Goal: Information Seeking & Learning: Learn about a topic

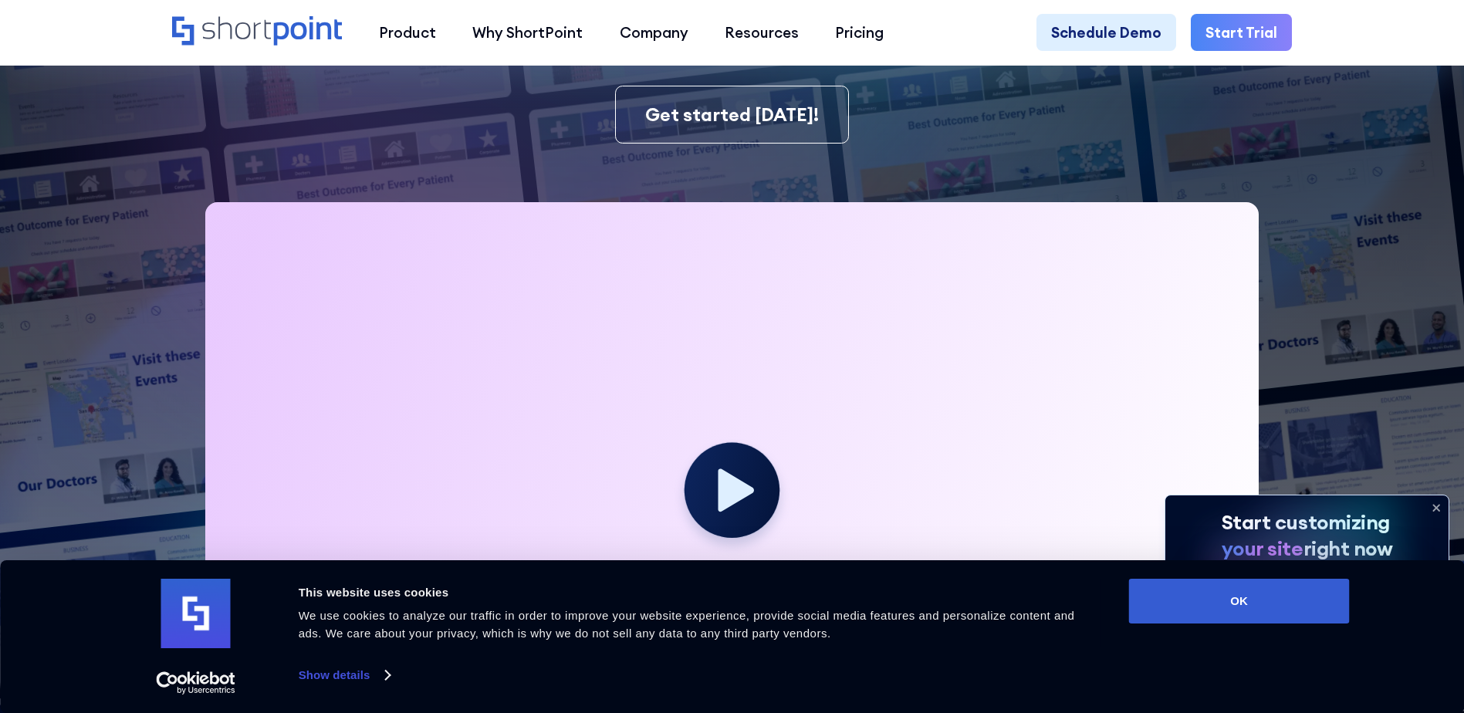
scroll to position [772, 0]
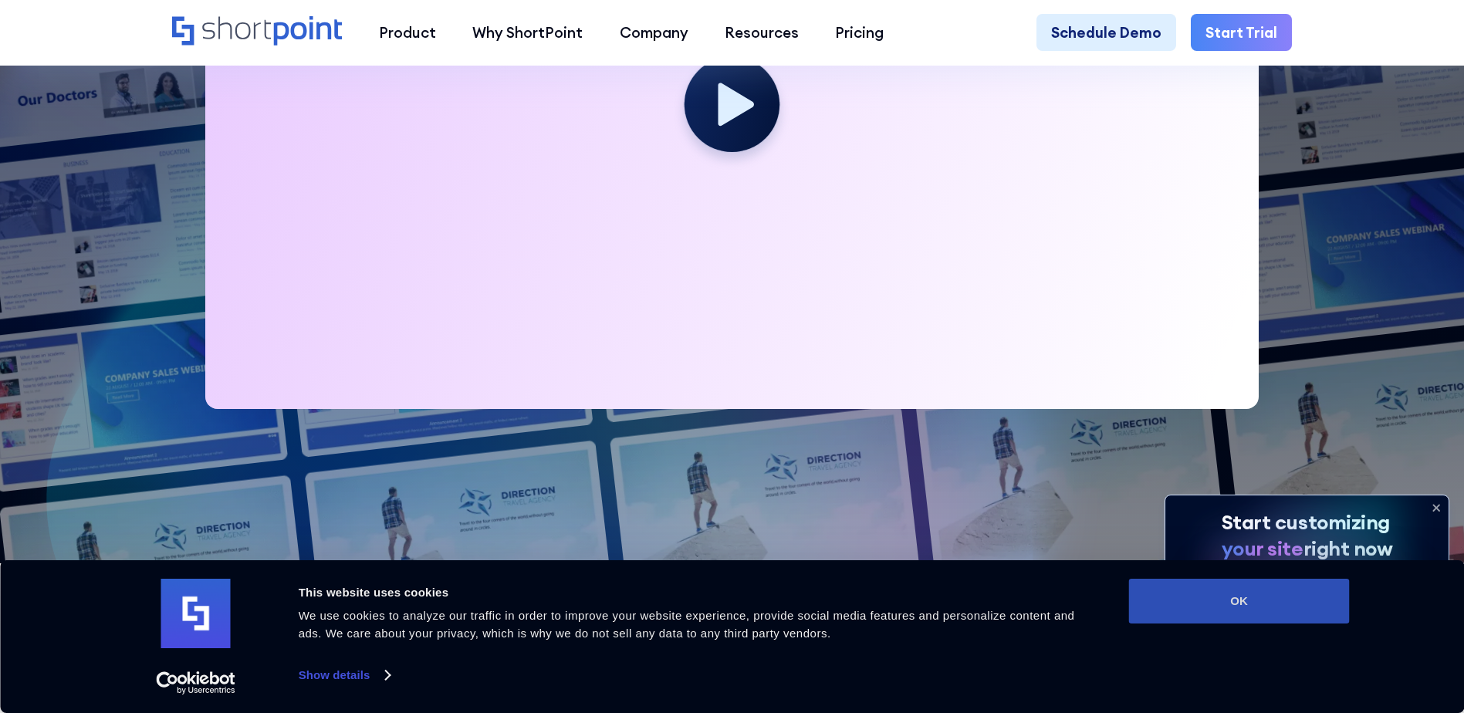
click at [1182, 590] on button "OK" at bounding box center [1239, 601] width 221 height 45
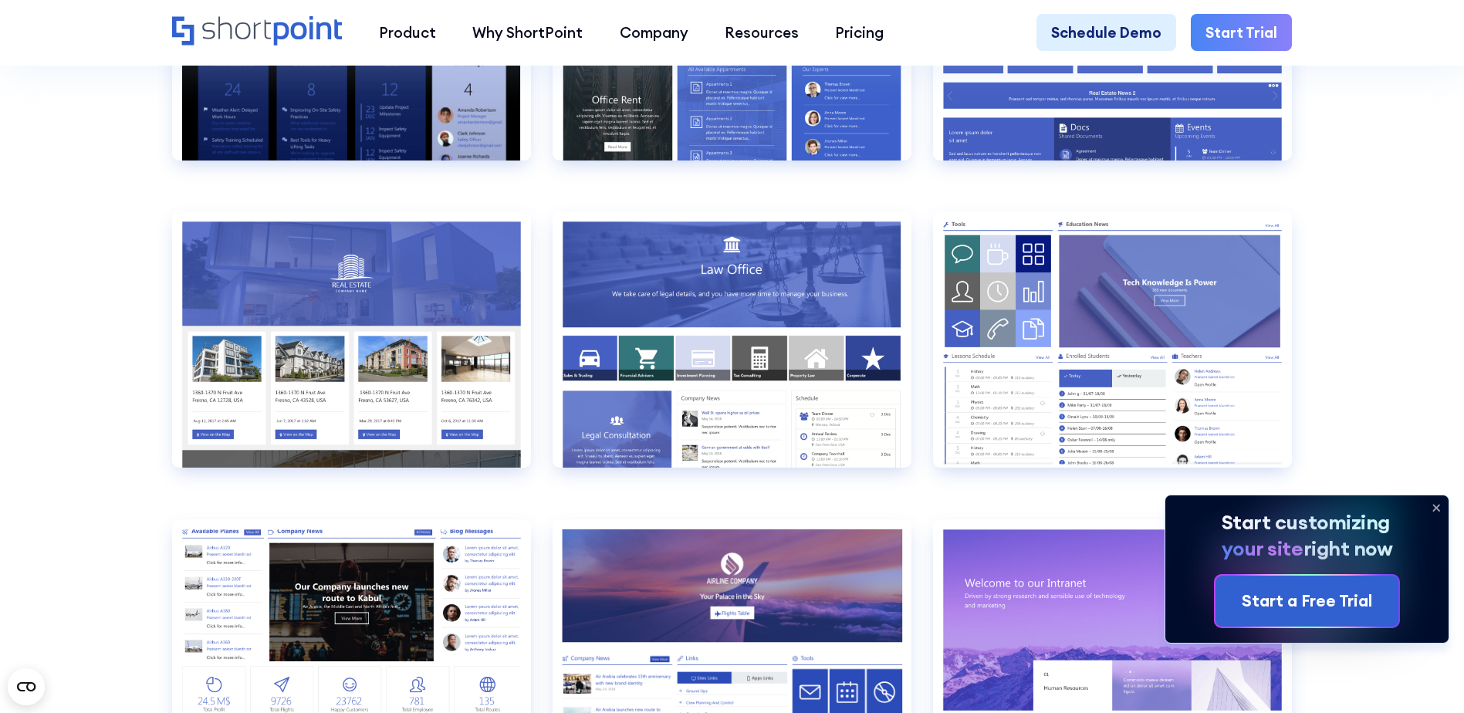
scroll to position [2084, 0]
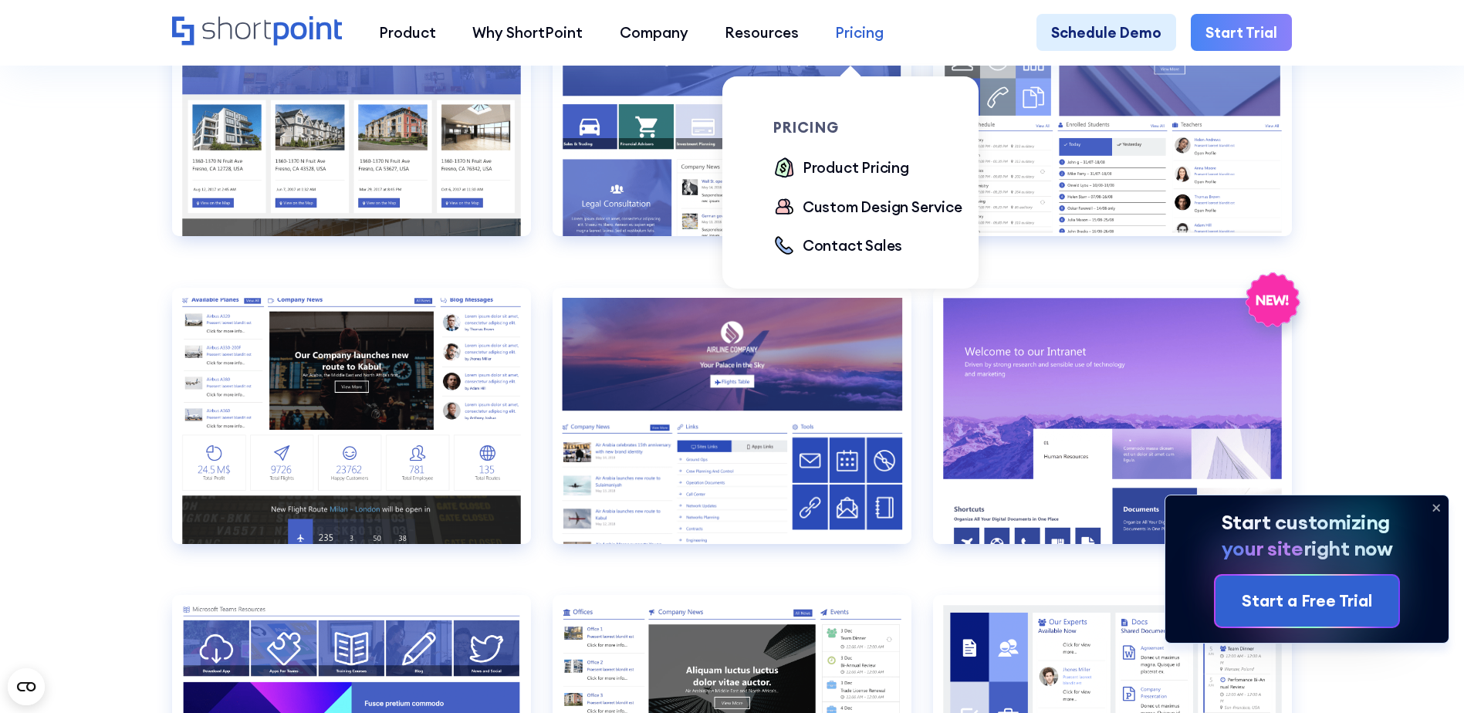
click at [865, 36] on div "Pricing" at bounding box center [859, 33] width 49 height 22
click at [855, 172] on div "Product Pricing" at bounding box center [856, 168] width 107 height 22
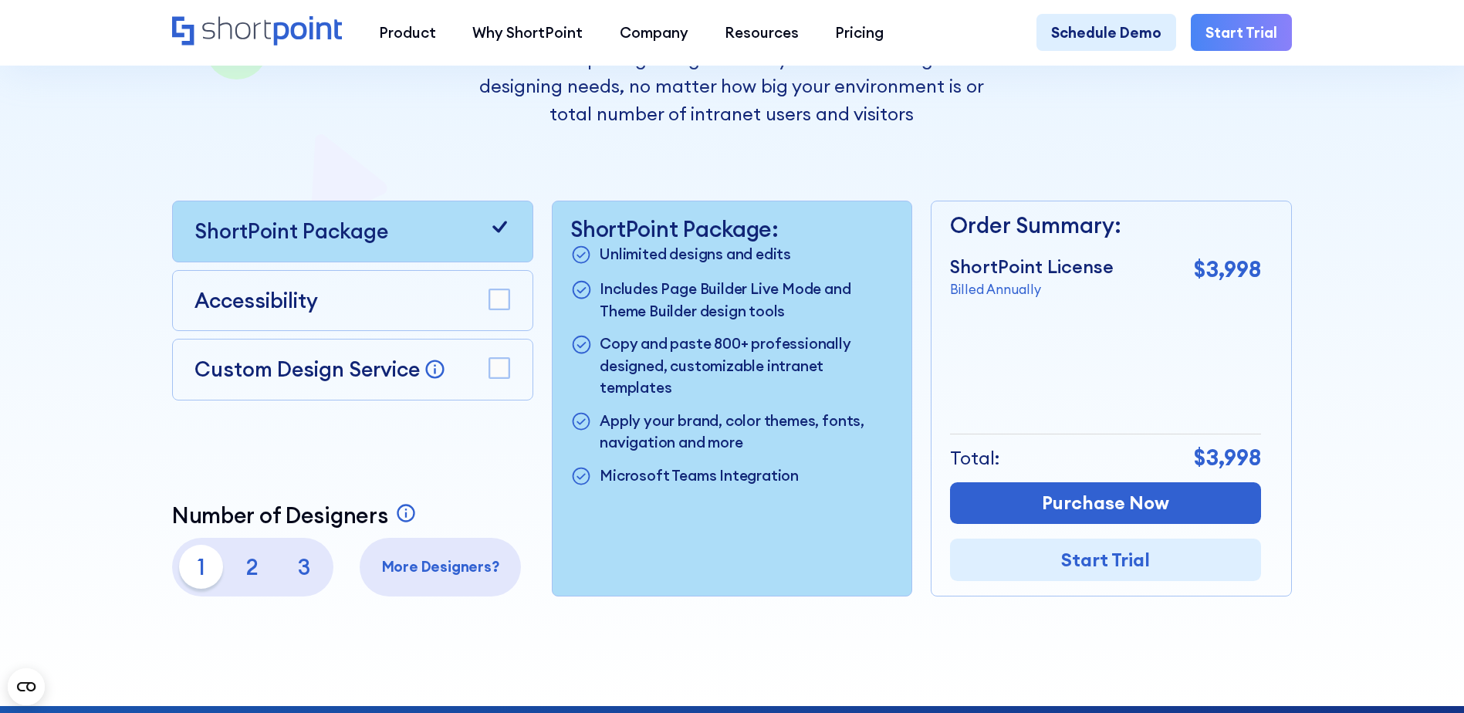
scroll to position [463, 0]
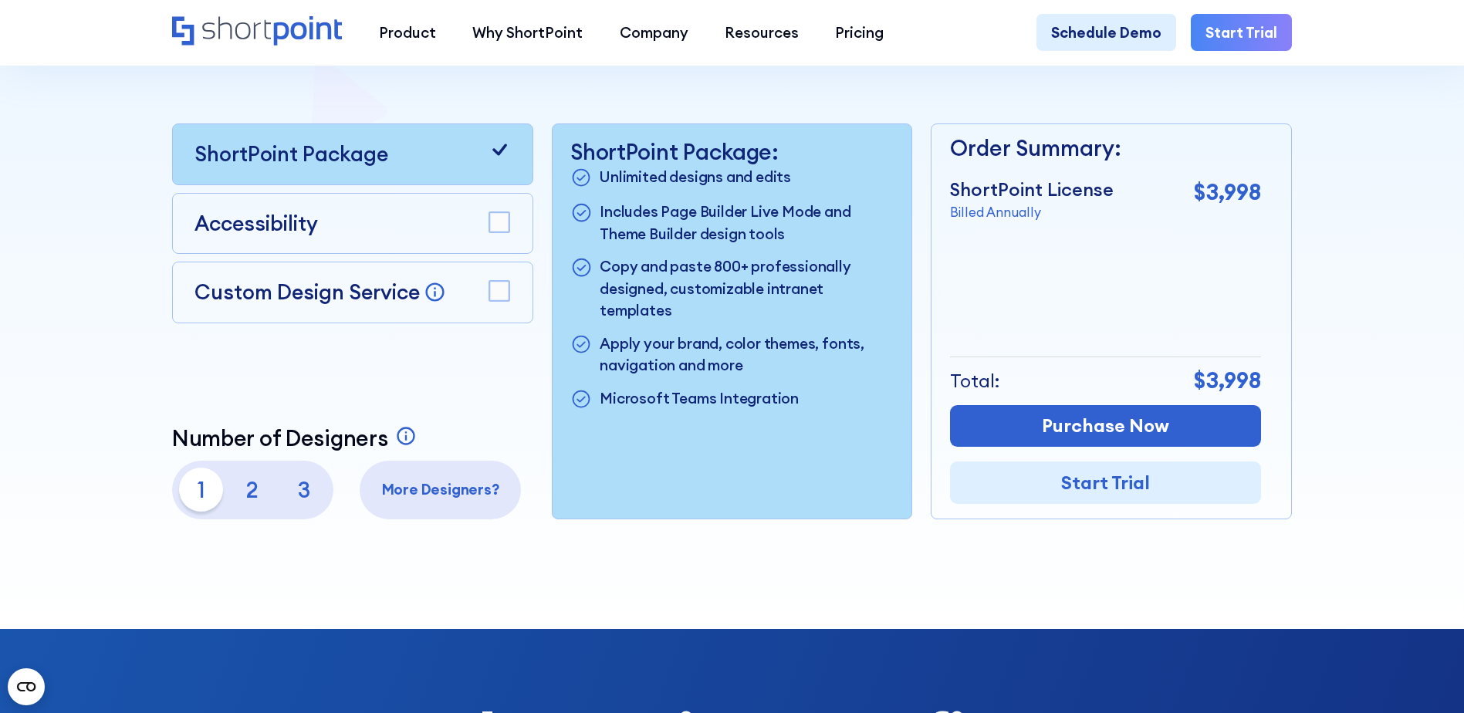
click at [497, 231] on rect at bounding box center [499, 222] width 20 height 20
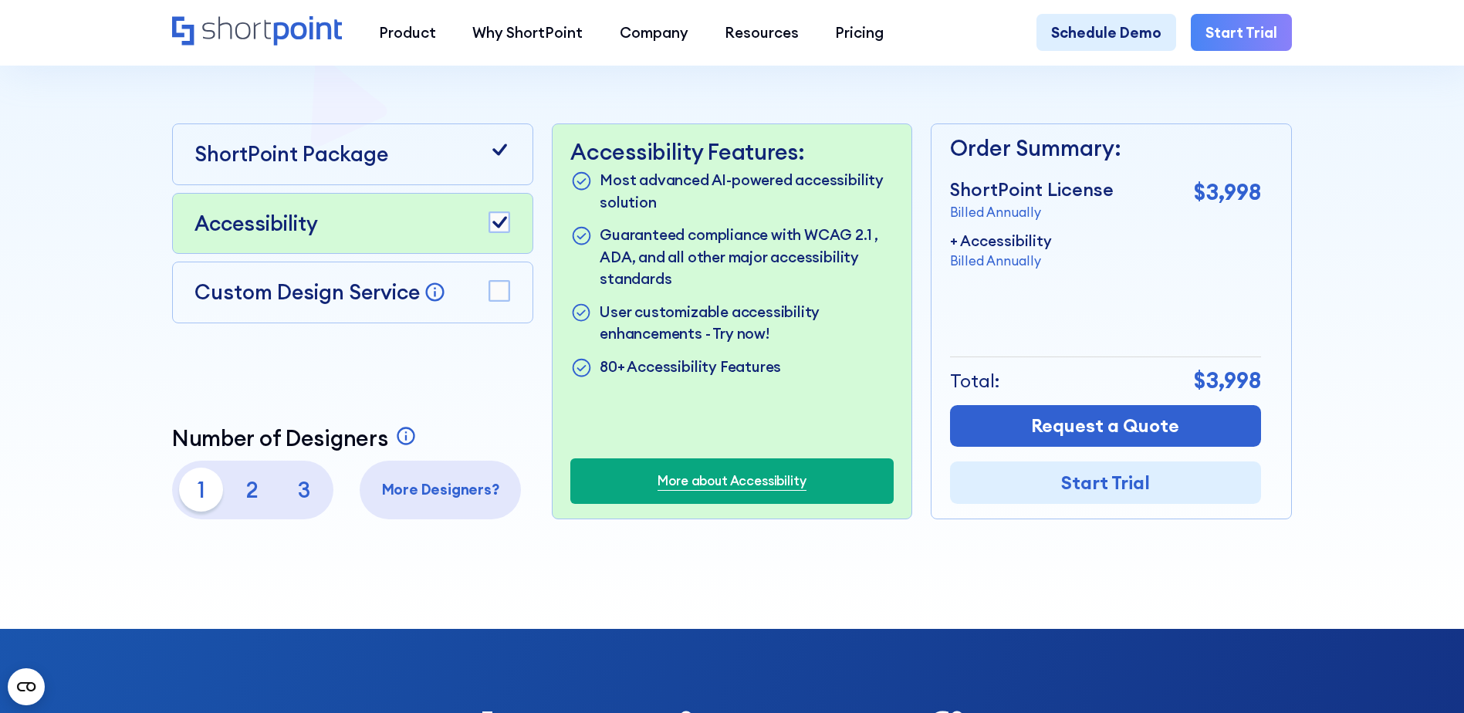
click at [497, 228] on icon at bounding box center [499, 222] width 15 height 12
click at [505, 301] on rect at bounding box center [499, 291] width 20 height 20
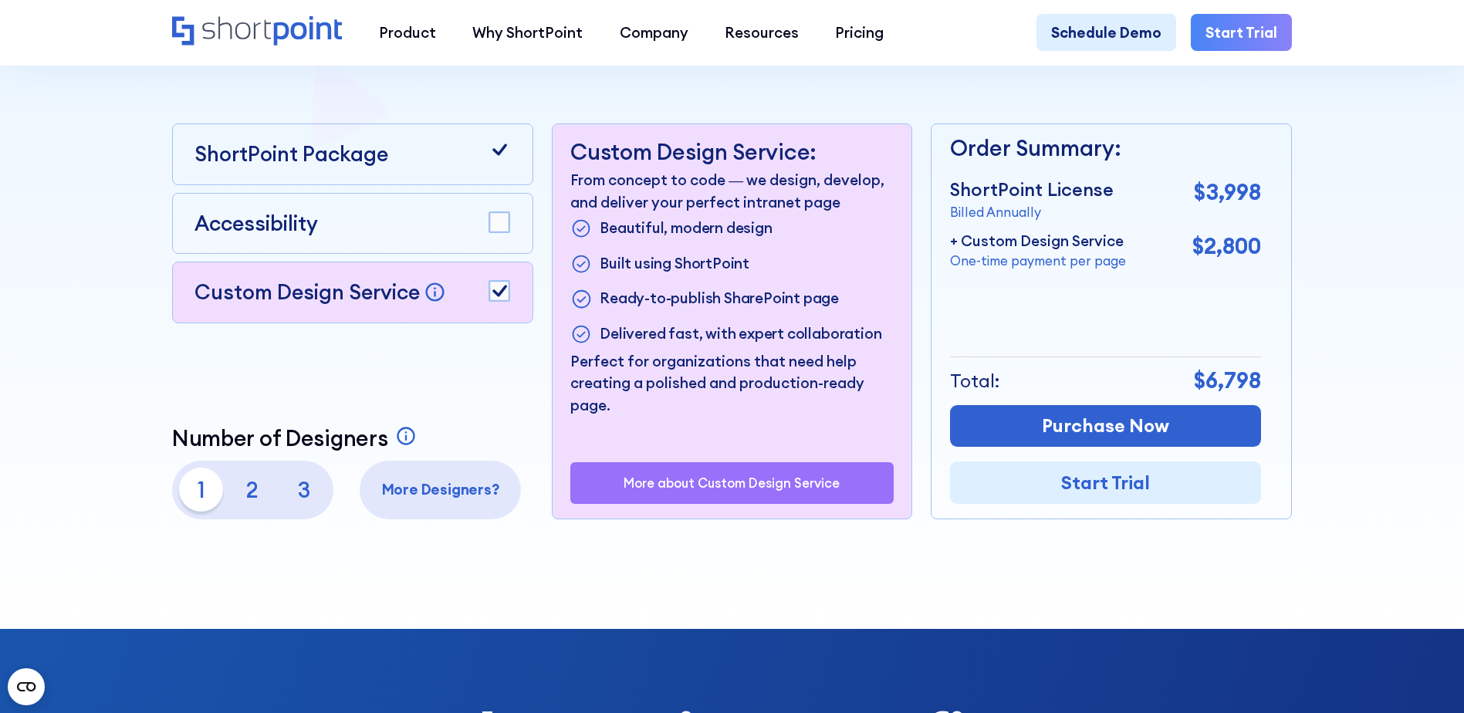
click at [505, 301] on rect at bounding box center [499, 291] width 20 height 20
click at [375, 170] on p "ShortPoint Package" at bounding box center [292, 154] width 194 height 31
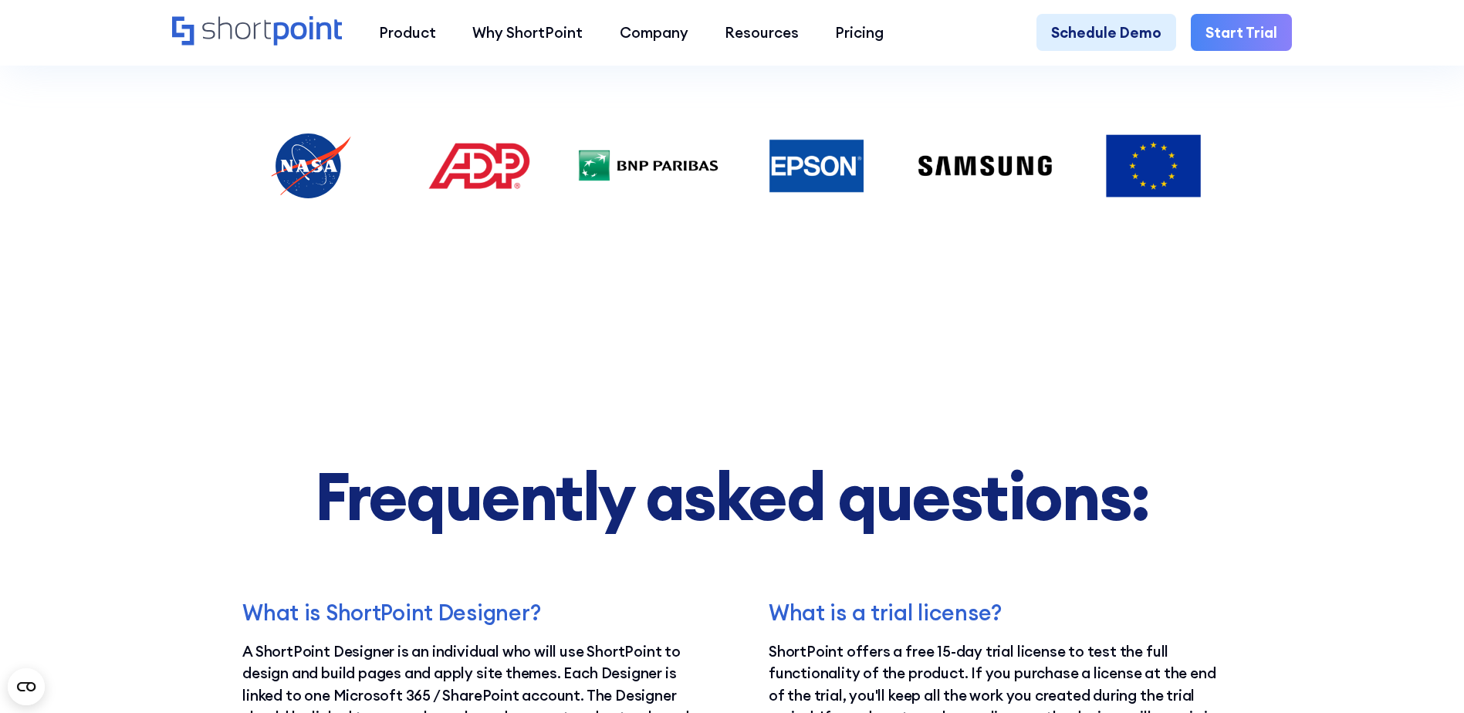
scroll to position [2779, 0]
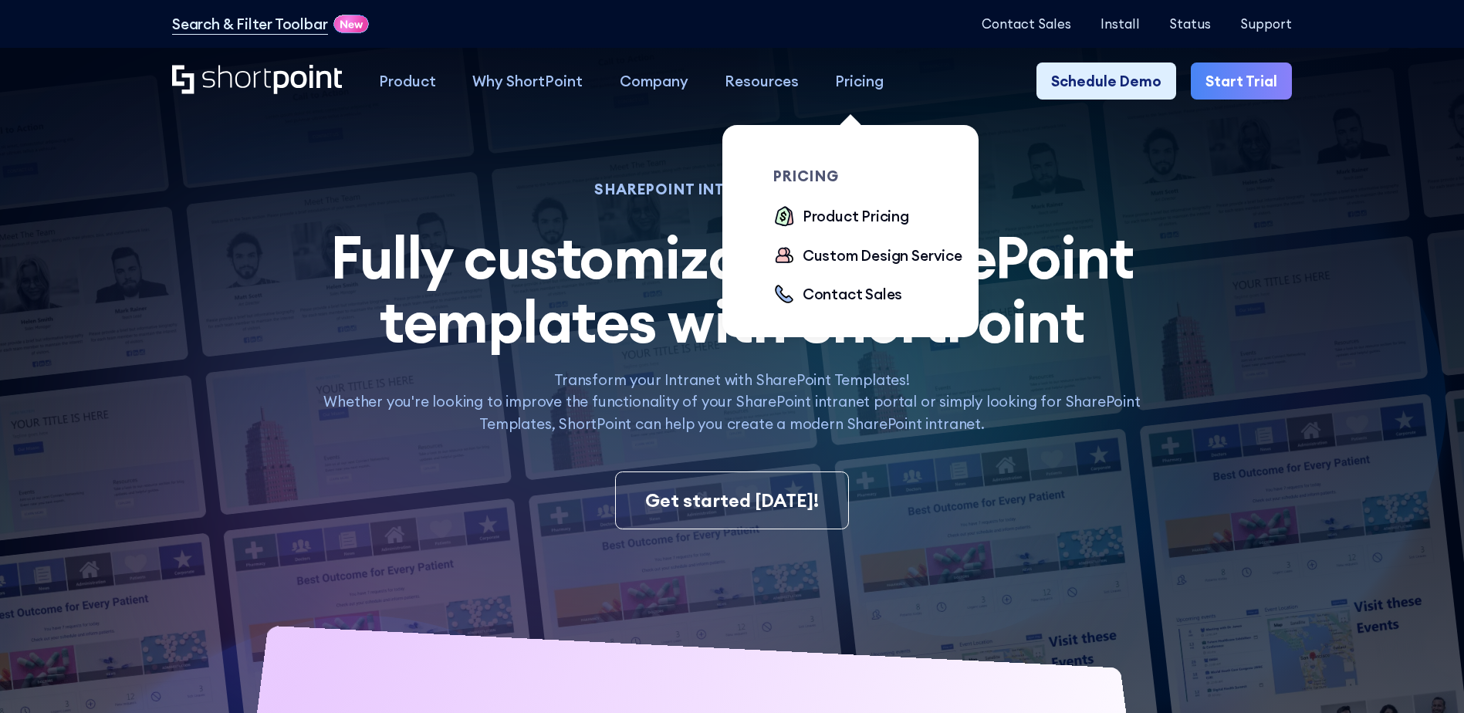
click at [847, 82] on div "Pricing" at bounding box center [859, 81] width 49 height 22
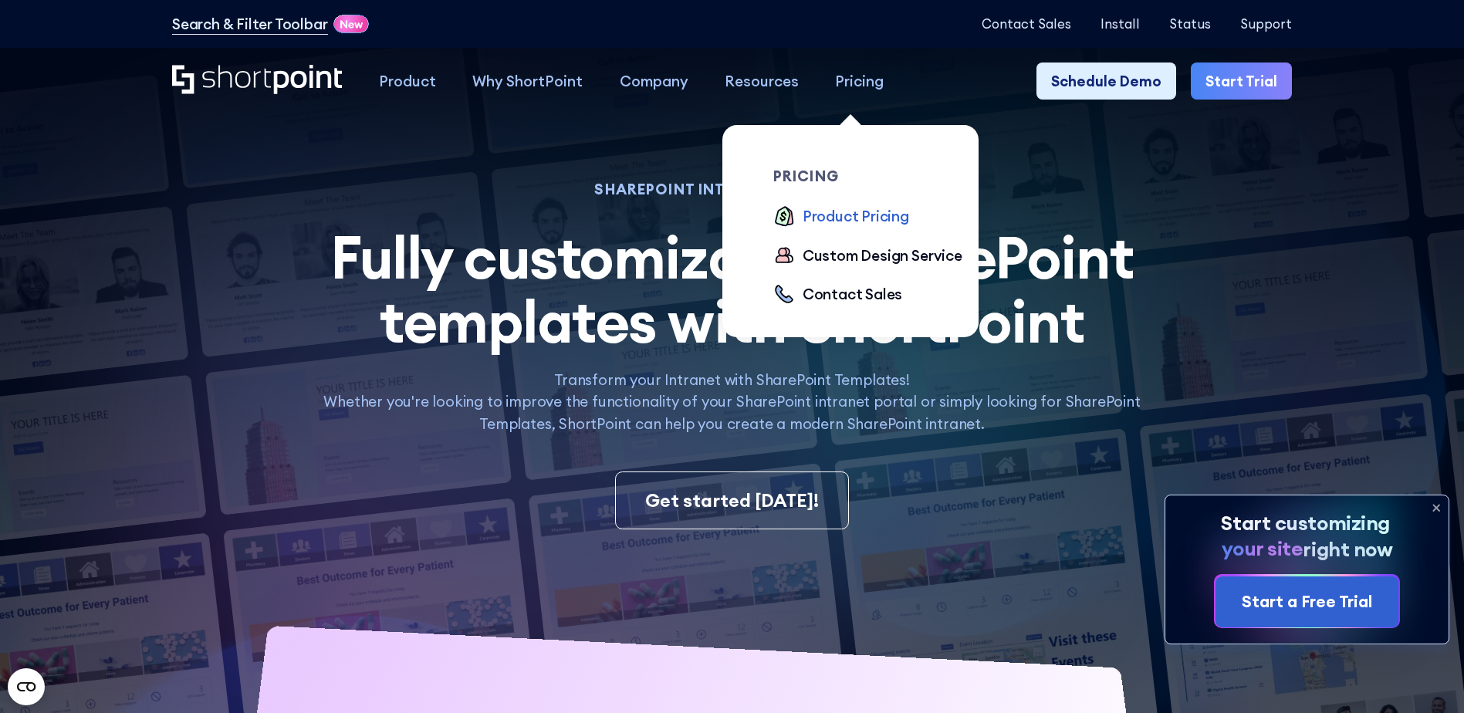
click at [848, 215] on div "Product Pricing" at bounding box center [856, 216] width 107 height 22
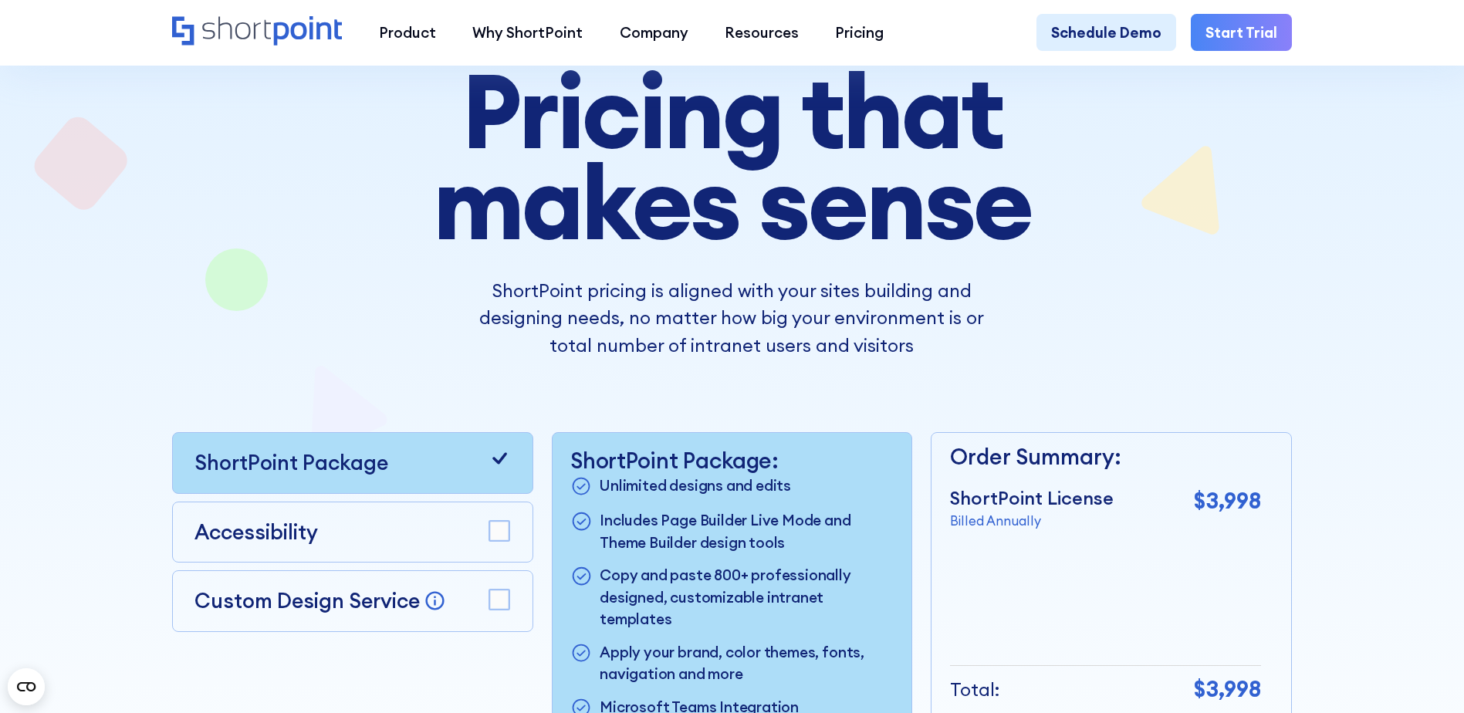
scroll to position [309, 0]
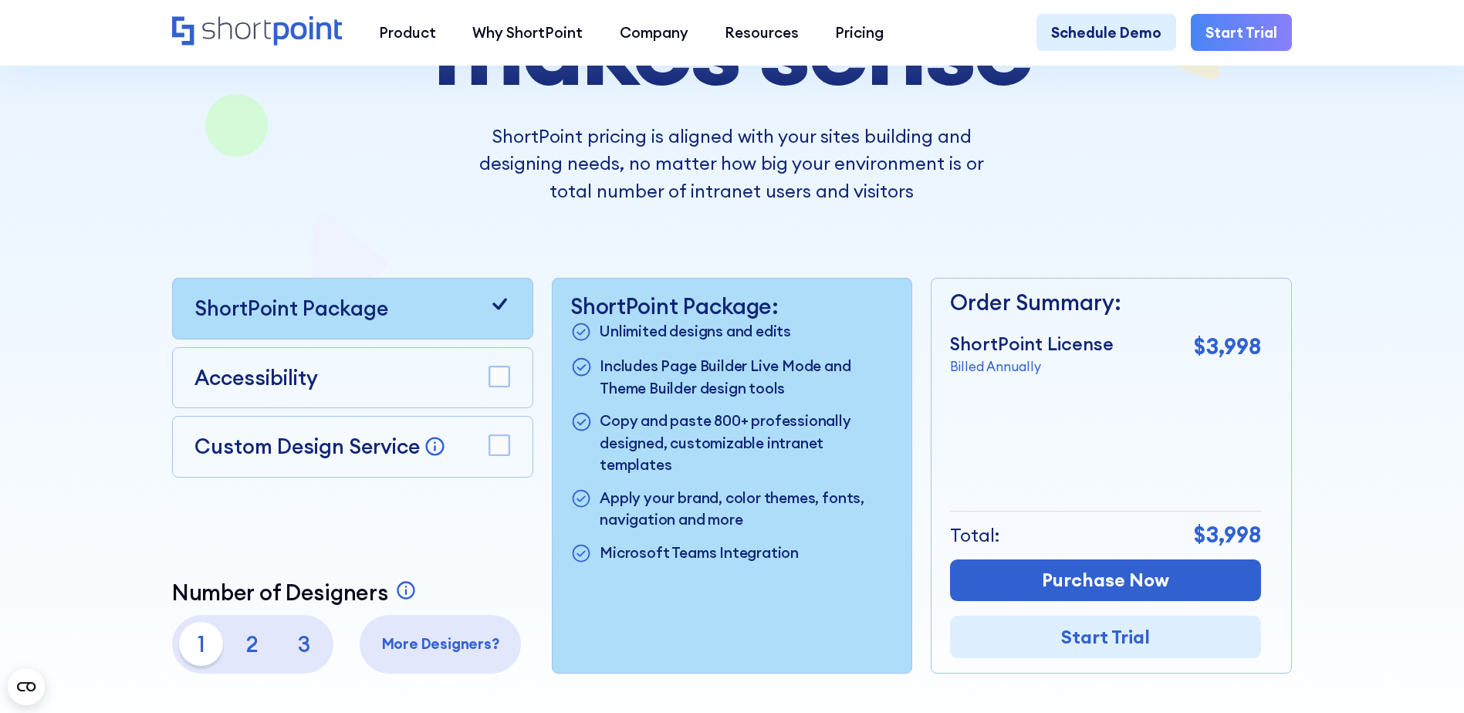
click at [495, 384] on rect at bounding box center [499, 377] width 20 height 20
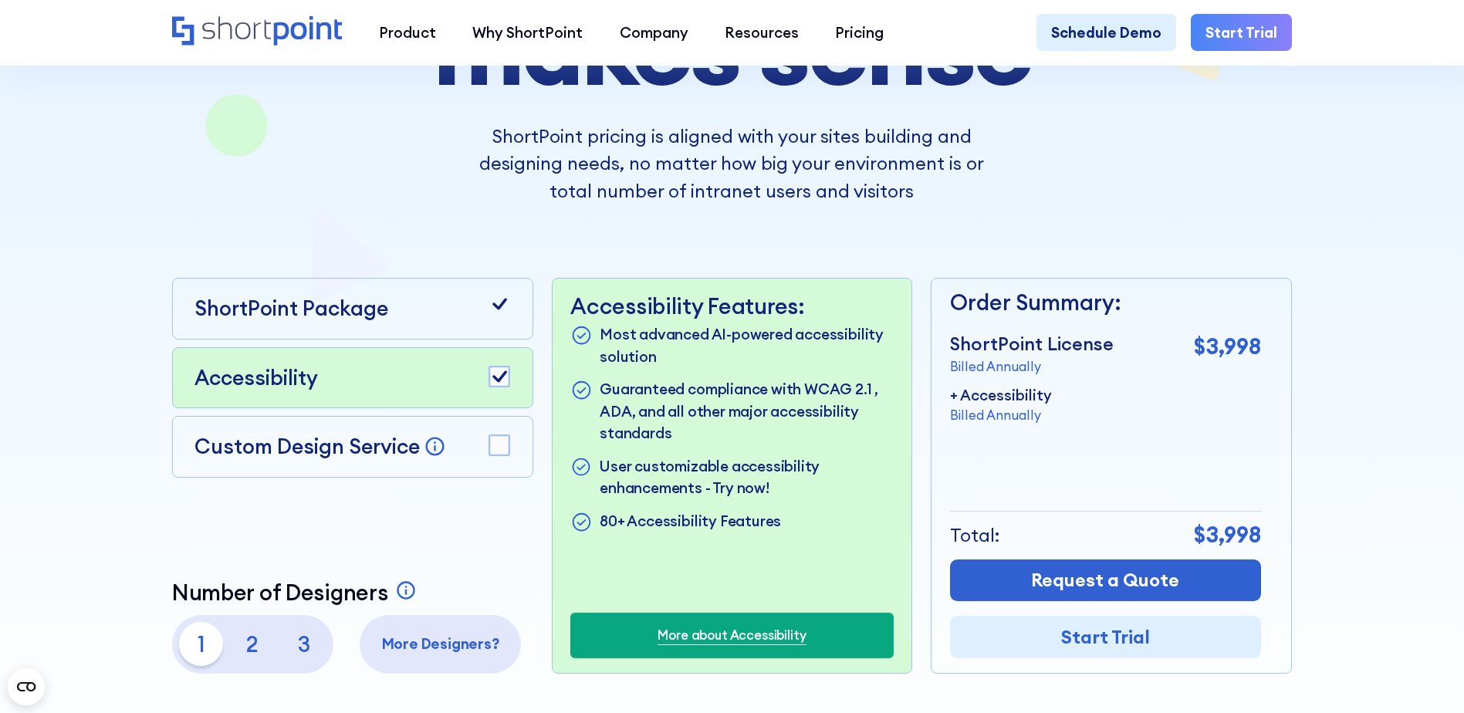
scroll to position [386, 0]
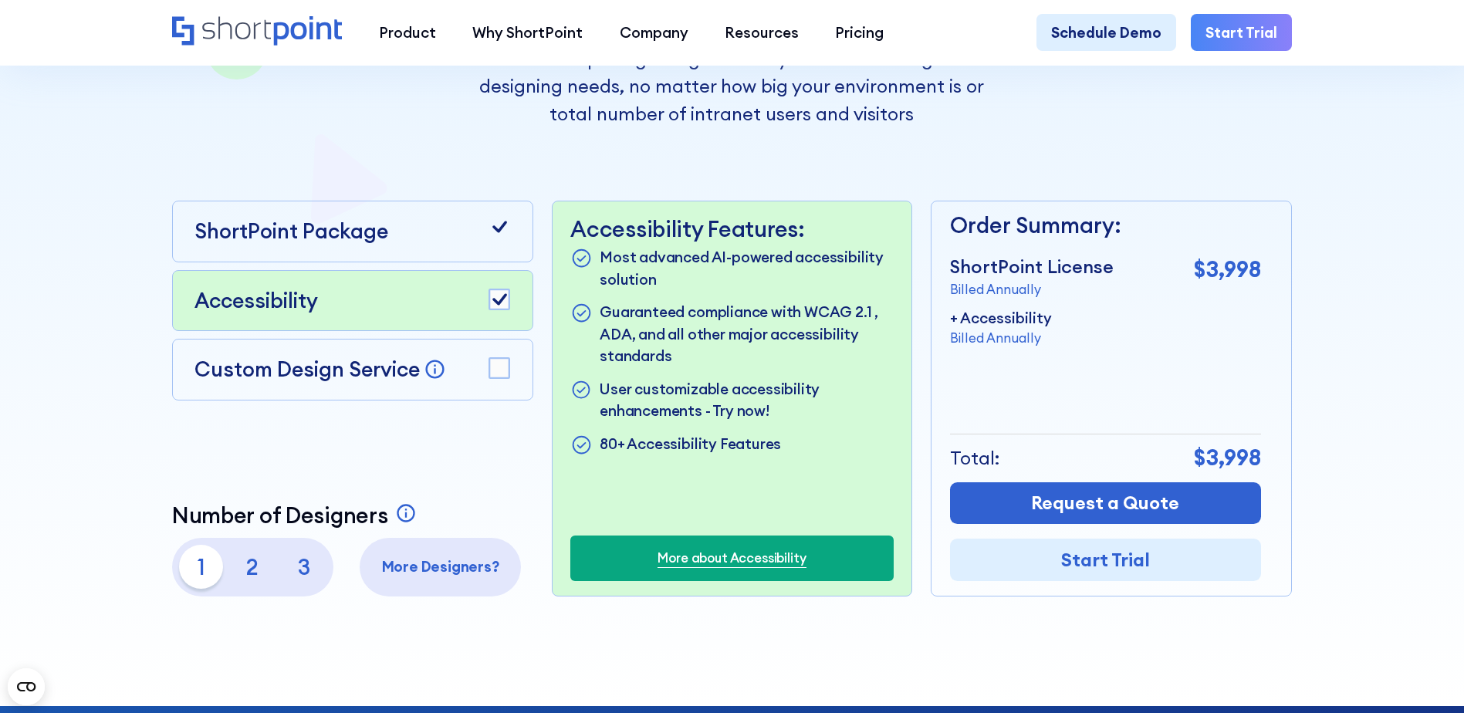
click at [499, 305] on icon at bounding box center [499, 299] width 15 height 12
click at [501, 376] on rect at bounding box center [499, 368] width 20 height 20
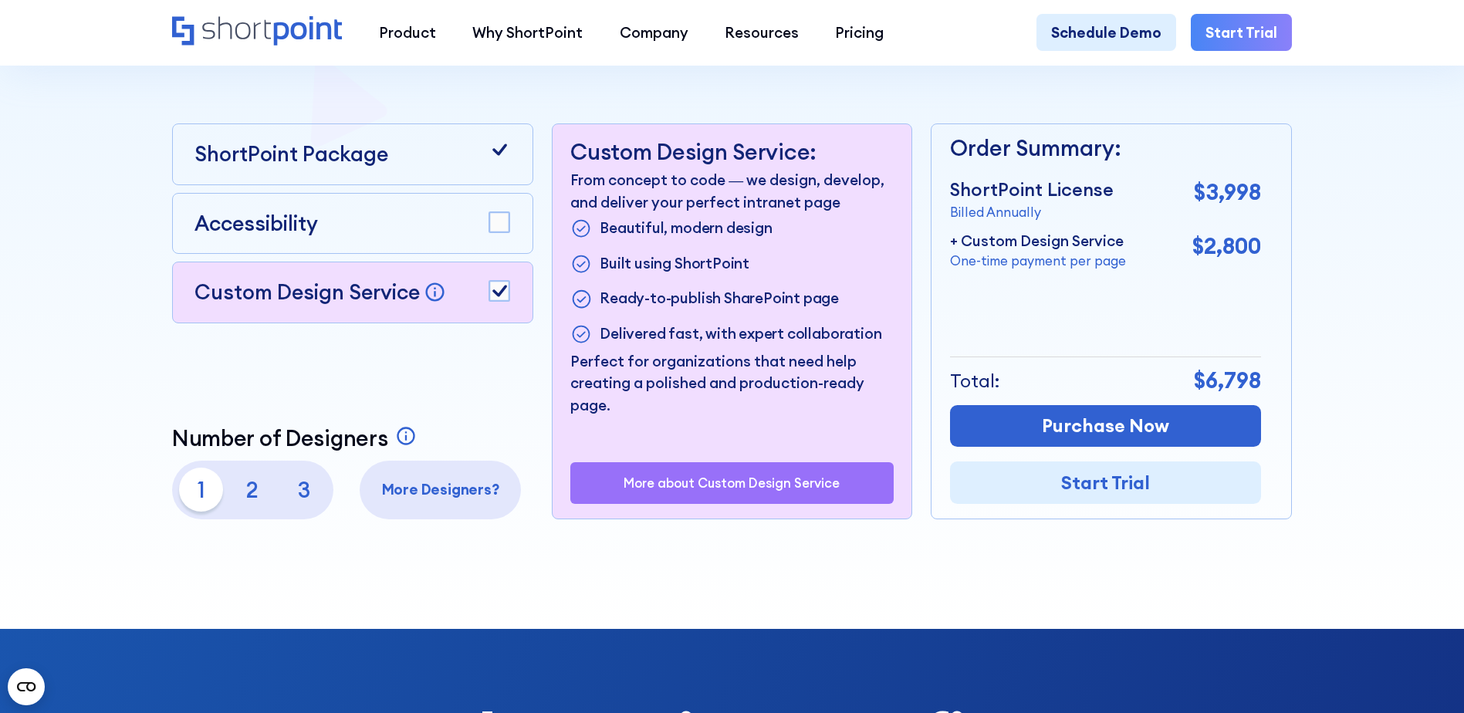
scroll to position [232, 0]
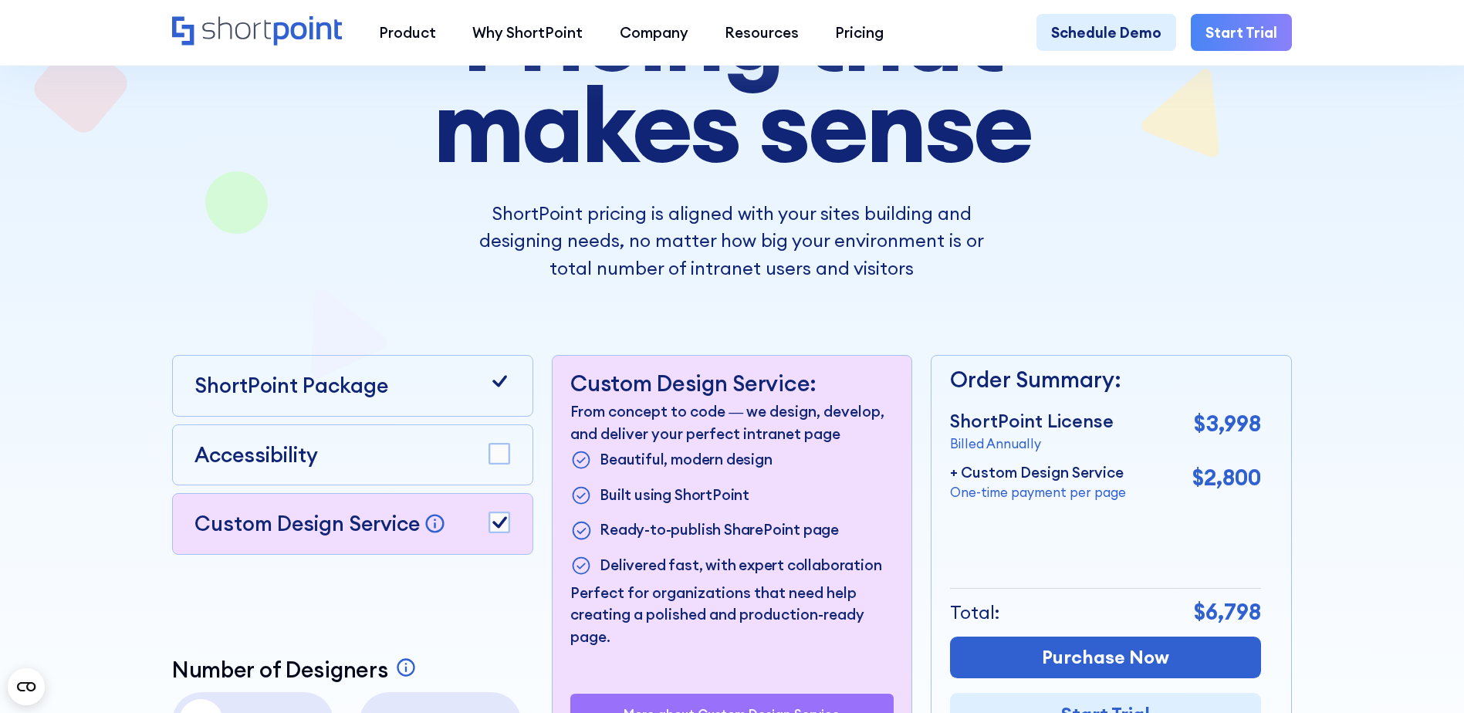
drag, startPoint x: 252, startPoint y: 5, endPoint x: 130, endPoint y: 181, distance: 214.8
click at [130, 181] on div at bounding box center [732, 332] width 1318 height 1055
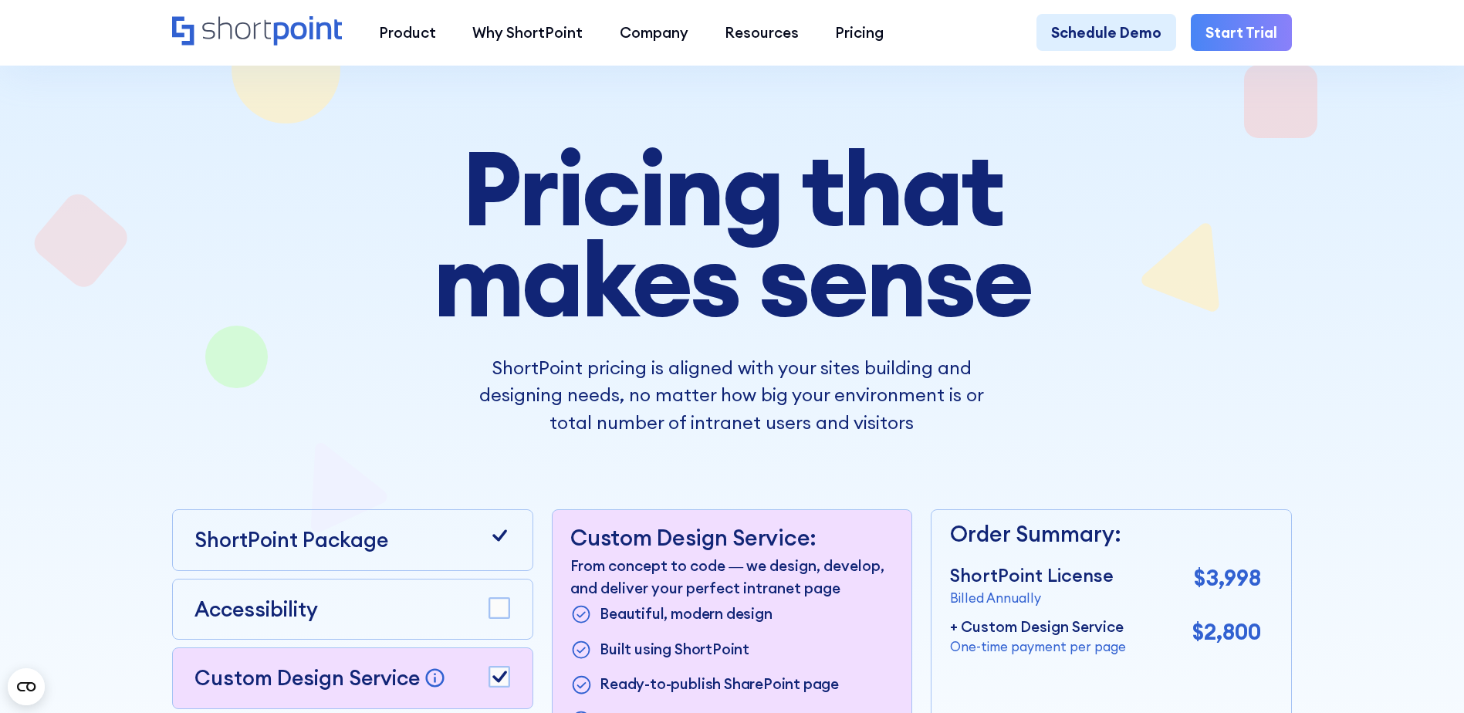
scroll to position [0, 0]
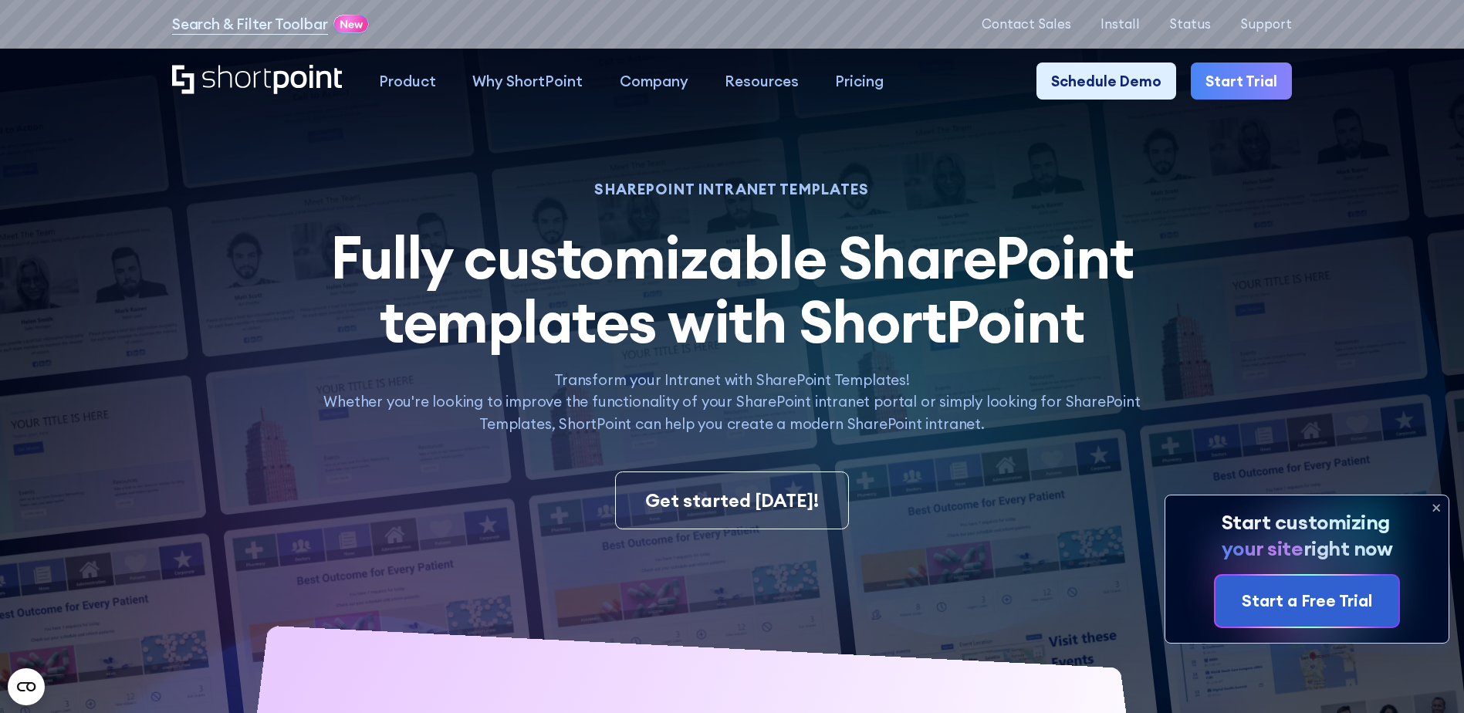
click at [1001, 340] on span "Fully customizable SharePoint templates with ShortPoint" at bounding box center [731, 289] width 803 height 138
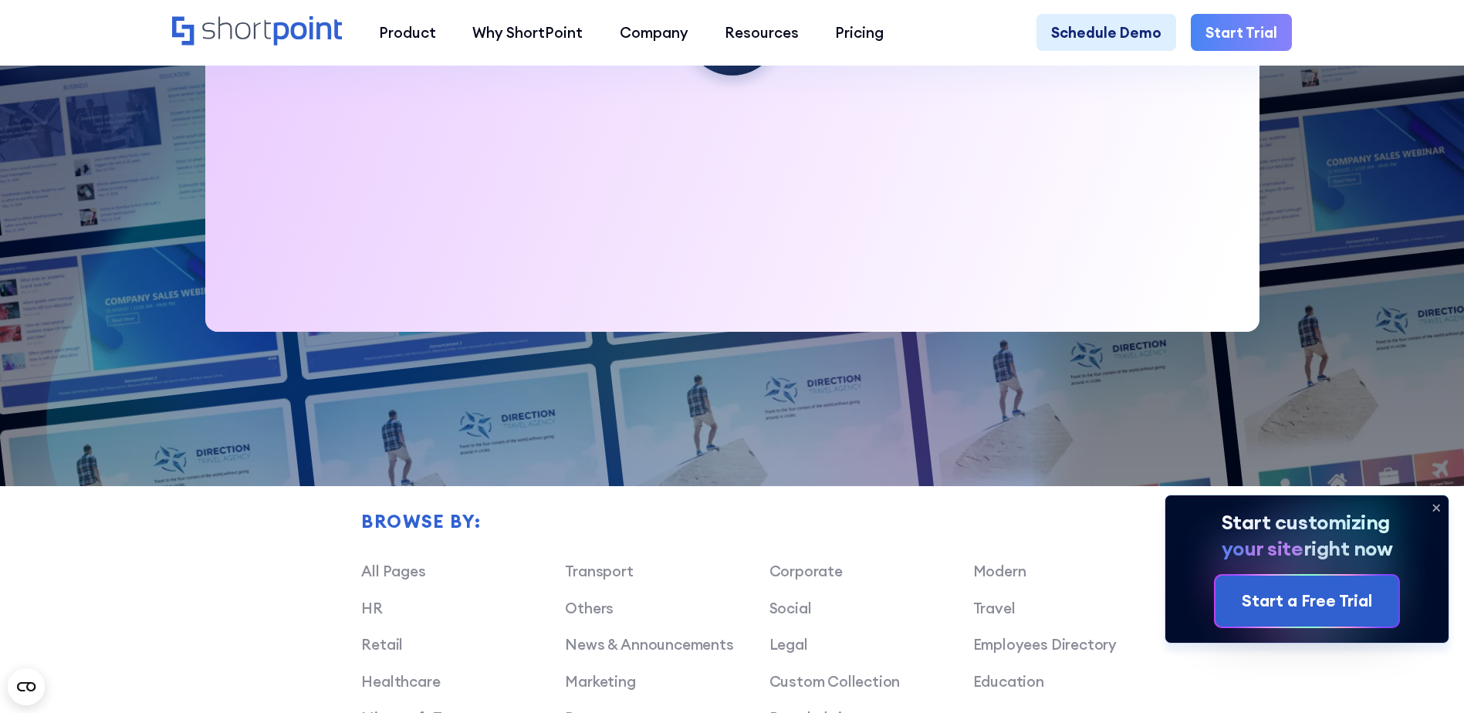
scroll to position [1158, 0]
